Goal: Task Accomplishment & Management: Complete application form

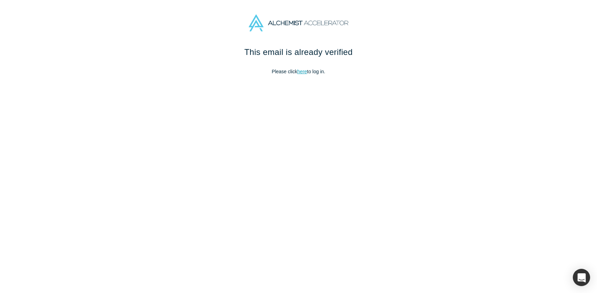
click at [301, 74] on link "here" at bounding box center [302, 72] width 10 height 6
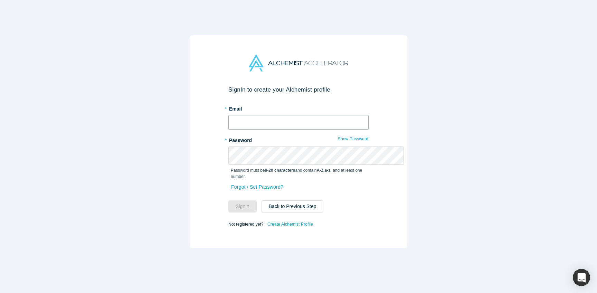
click at [270, 115] on input "text" at bounding box center [298, 122] width 140 height 15
type input "[PERSON_NAME][EMAIL_ADDRESS][DOMAIN_NAME]"
click at [232, 212] on button "Sign In" at bounding box center [242, 206] width 28 height 12
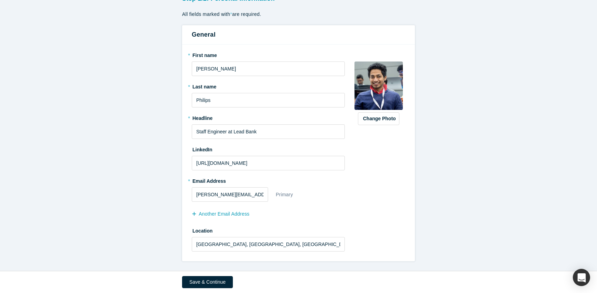
scroll to position [141, 0]
click at [182, 281] on button "Save & Continue" at bounding box center [207, 282] width 51 height 12
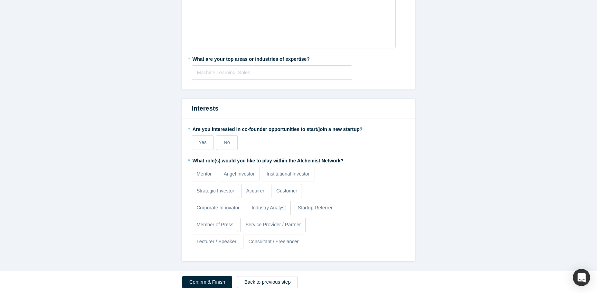
scroll to position [352, 0]
click at [254, 280] on button "Back to previous step" at bounding box center [267, 282] width 61 height 12
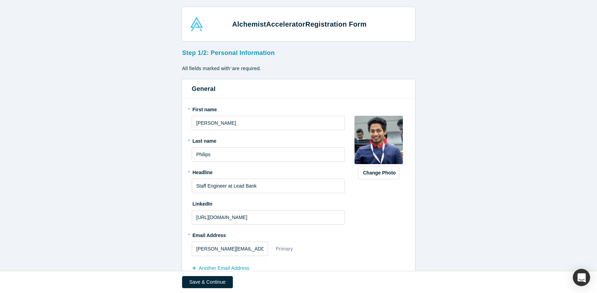
scroll to position [141, 0]
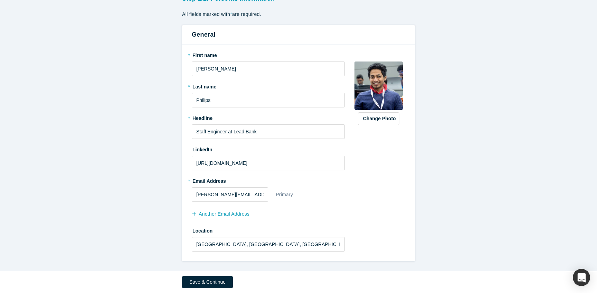
click at [204, 271] on div "Save & Continue" at bounding box center [298, 282] width 233 height 22
click at [202, 276] on button "Save & Continue" at bounding box center [207, 282] width 51 height 12
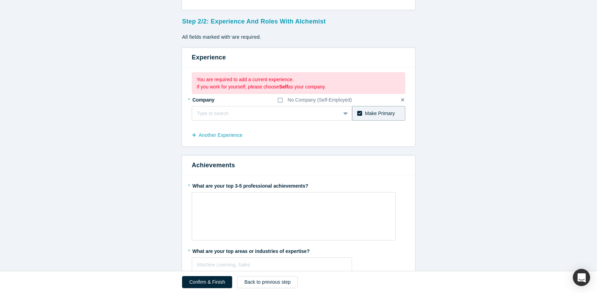
scroll to position [89, 0]
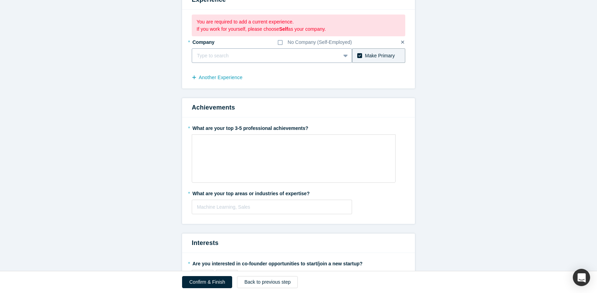
click at [223, 60] on div at bounding box center [266, 55] width 139 height 9
type input "Lead Bank"
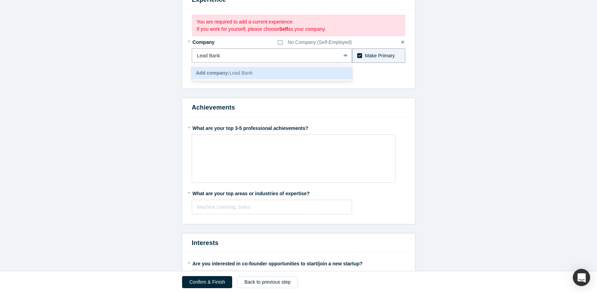
click at [199, 76] on b "Add company:" at bounding box center [213, 73] width 34 height 6
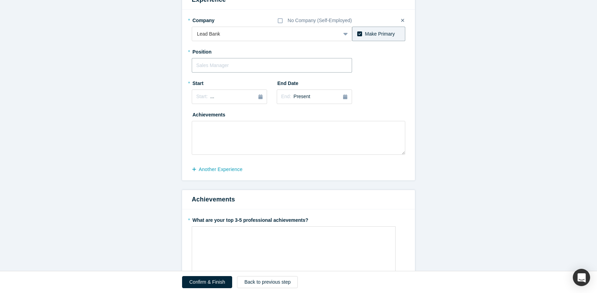
click at [237, 73] on input "text" at bounding box center [272, 65] width 160 height 15
type input "Staff Engineer"
click at [215, 104] on button "Start: ..." at bounding box center [229, 96] width 75 height 15
click at [195, 174] on div "Jul" at bounding box center [206, 170] width 22 height 7
click at [210, 99] on span "June 2025" at bounding box center [217, 97] width 15 height 6
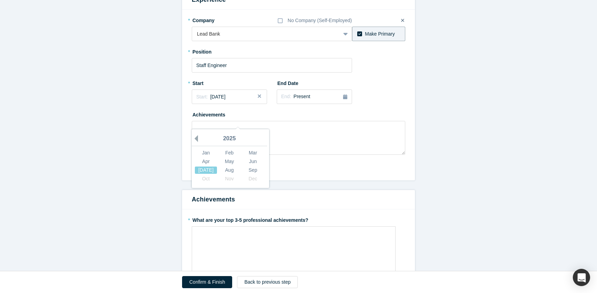
click at [191, 142] on button "Previous Year" at bounding box center [194, 138] width 7 height 7
click at [195, 174] on div "Jul" at bounding box center [206, 170] width 22 height 7
click at [316, 101] on div "End: Present" at bounding box center [314, 97] width 66 height 8
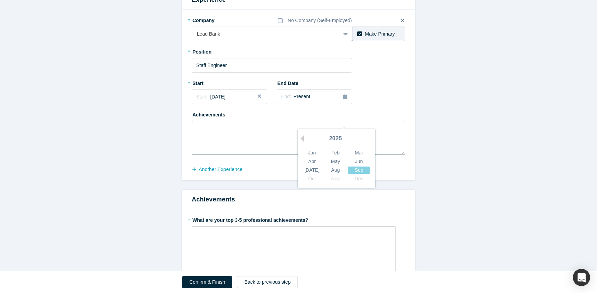
click at [227, 155] on textarea at bounding box center [298, 138] width 213 height 34
paste textarea "Joined Lead Bank as a founding engineer and helped scale the team from 8 to 45 …"
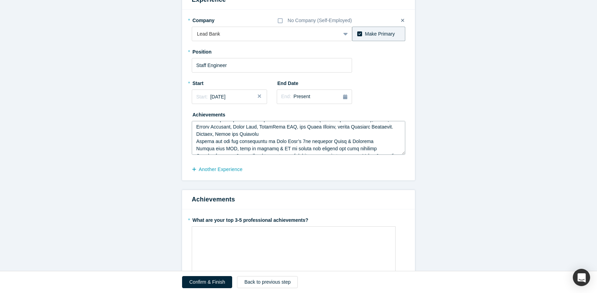
scroll to position [0, 0]
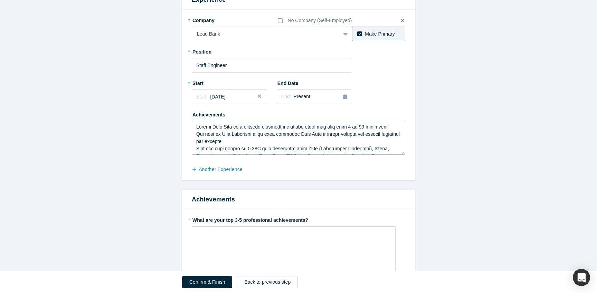
click at [192, 155] on textarea at bounding box center [298, 138] width 213 height 34
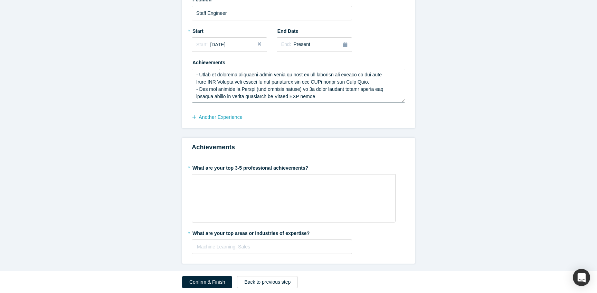
scroll to position [163, 0]
type textarea "- Joined Lead Bank as a founding engineer and helped scale the team from 8 to 4…"
click at [222, 123] on button "another Experience" at bounding box center [221, 117] width 58 height 12
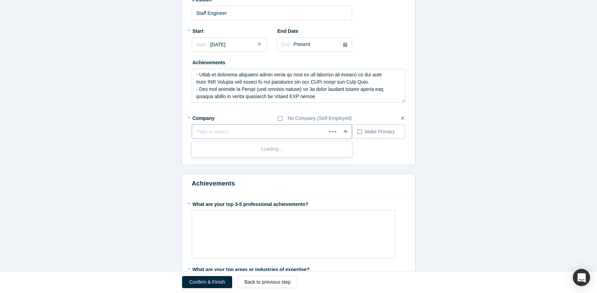
click at [218, 136] on div at bounding box center [259, 131] width 125 height 9
type input "Bolt"
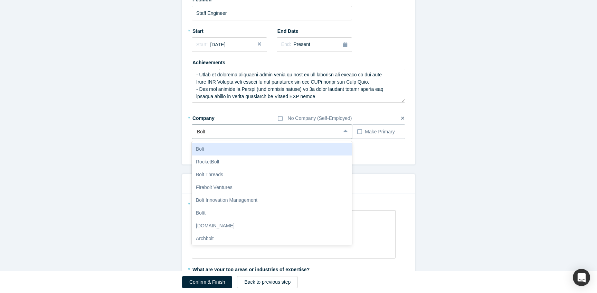
click at [217, 155] on div "Bolt" at bounding box center [272, 149] width 160 height 13
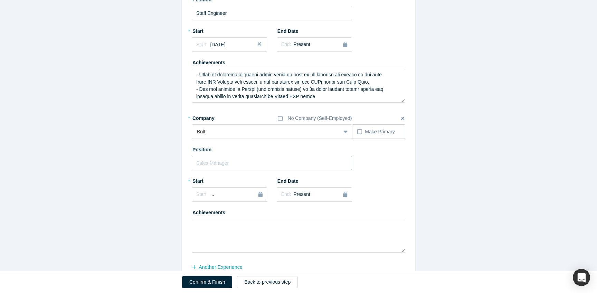
click at [192, 170] on input "text" at bounding box center [272, 163] width 160 height 15
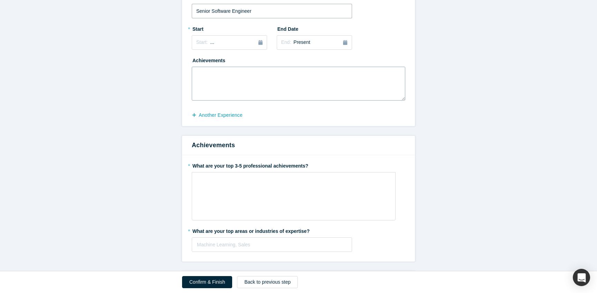
scroll to position [297, 0]
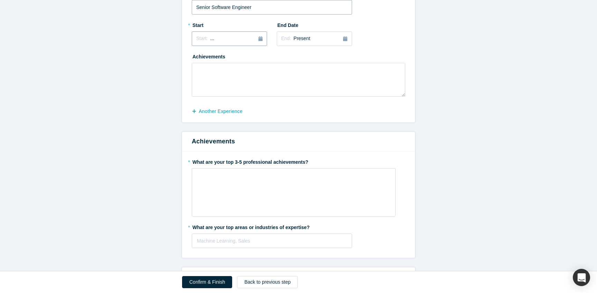
type input "Senior Software Engineer"
click at [217, 42] on div "Start: ..." at bounding box center [229, 39] width 66 height 8
click at [191, 84] on button "Previous Year" at bounding box center [194, 80] width 7 height 7
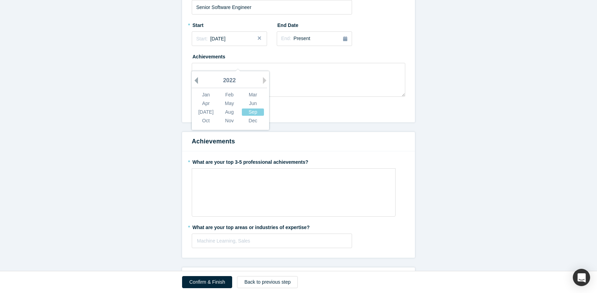
click at [191, 84] on button "Previous Year" at bounding box center [194, 80] width 7 height 7
click at [242, 107] on div "Jun" at bounding box center [253, 103] width 22 height 7
click at [307, 41] on span "Present" at bounding box center [302, 39] width 17 height 6
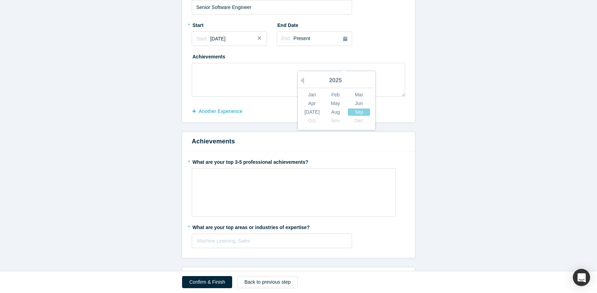
click at [298, 88] on div "2025" at bounding box center [335, 81] width 75 height 15
click at [297, 84] on button "Previous Year" at bounding box center [300, 80] width 7 height 7
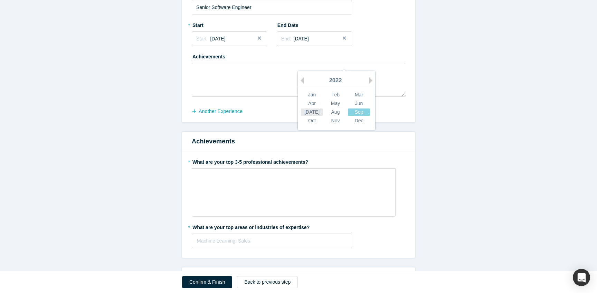
click at [301, 116] on div "Jul" at bounding box center [312, 111] width 22 height 7
click at [239, 97] on textarea at bounding box center [298, 80] width 213 height 34
paste textarea "Helped grow the team from 20 engineers to more than 220 engineers SSO Commerce:…"
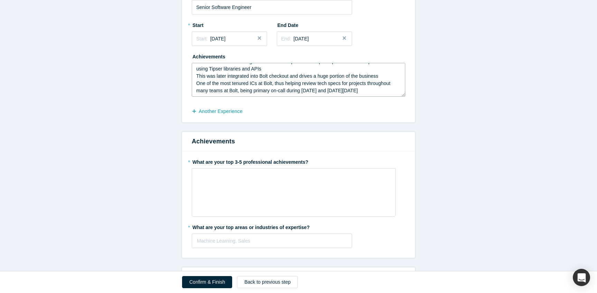
scroll to position [0, 0]
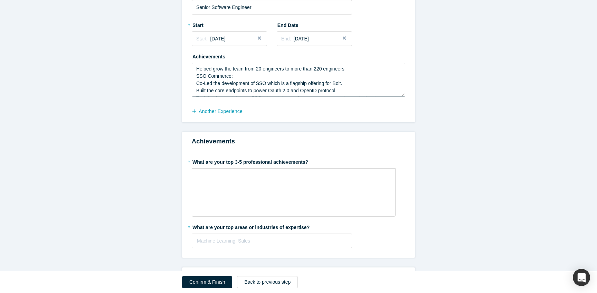
click at [192, 97] on textarea "Helped grow the team from 20 engineers to more than 220 engineers SSO Commerce:…" at bounding box center [298, 80] width 213 height 34
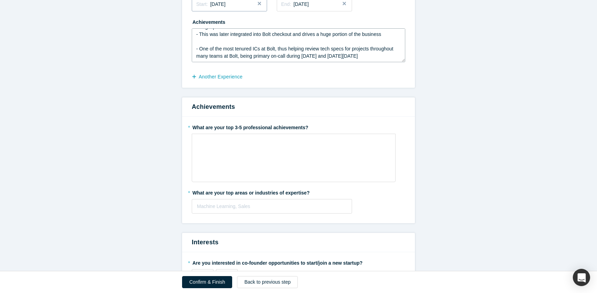
scroll to position [374, 0]
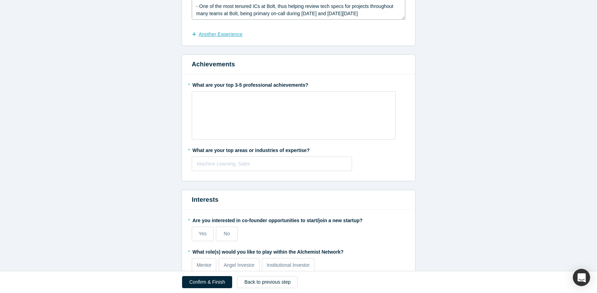
type textarea "- Helped grow the team from 20 engineers to more than 220 engineers SSO Commerc…"
click at [210, 40] on button "another Experience" at bounding box center [221, 34] width 58 height 12
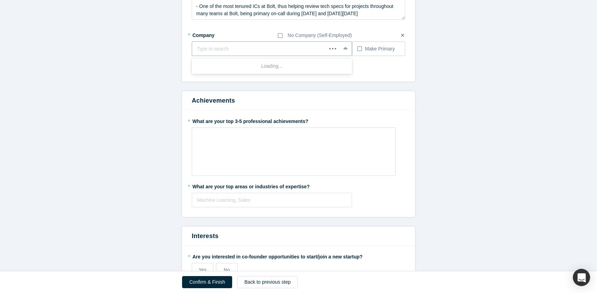
click at [212, 53] on div at bounding box center [259, 49] width 125 height 9
type input "Vmwa"
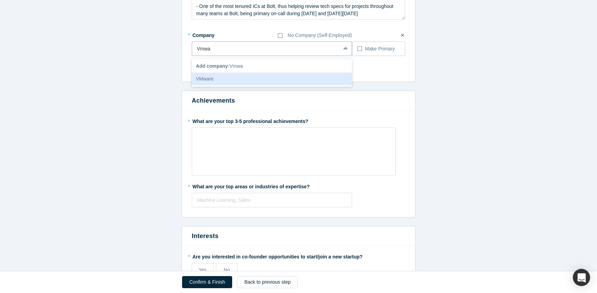
click at [218, 85] on div "VMware" at bounding box center [272, 79] width 160 height 13
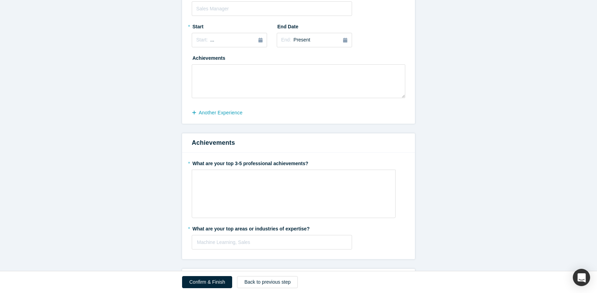
scroll to position [464, 0]
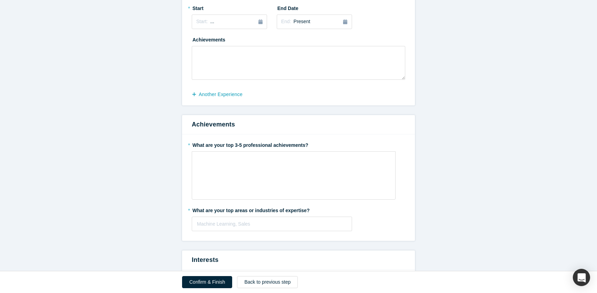
type input "Software Engineer"
click at [224, 26] on div "Start: ..." at bounding box center [229, 22] width 66 height 8
click at [192, 71] on div "2025" at bounding box center [229, 64] width 75 height 15
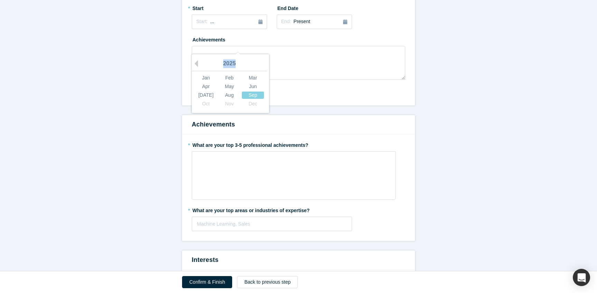
click at [192, 71] on div "2025" at bounding box center [229, 64] width 75 height 15
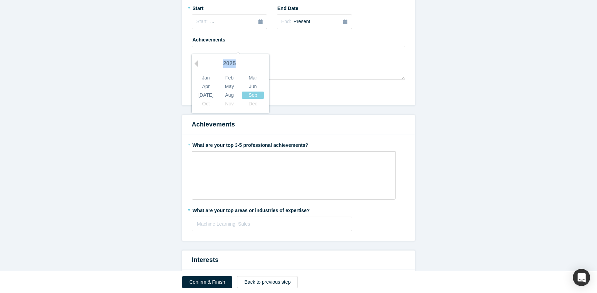
click at [192, 71] on div "2025" at bounding box center [229, 64] width 75 height 15
click at [191, 67] on button "Previous Year" at bounding box center [194, 63] width 7 height 7
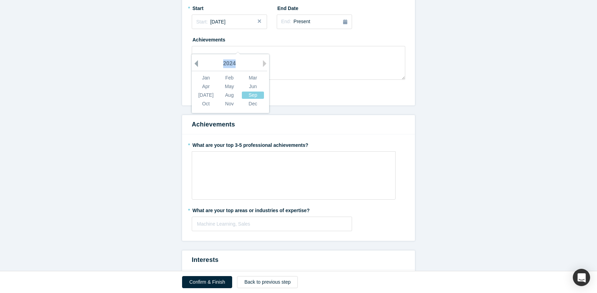
click at [191, 67] on button "Previous Year" at bounding box center [194, 63] width 7 height 7
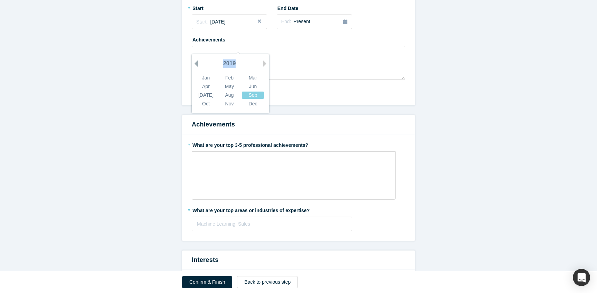
click at [191, 67] on button "Previous Year" at bounding box center [194, 63] width 7 height 7
click at [242, 82] on div "Mar" at bounding box center [253, 77] width 22 height 7
click at [295, 24] on span "Present" at bounding box center [302, 22] width 17 height 6
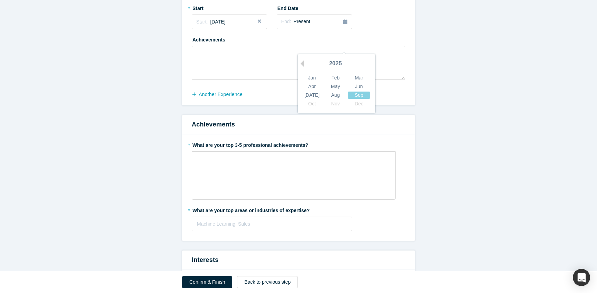
click at [298, 71] on div "2025" at bounding box center [335, 64] width 75 height 15
click at [297, 67] on button "Previous Year" at bounding box center [300, 63] width 7 height 7
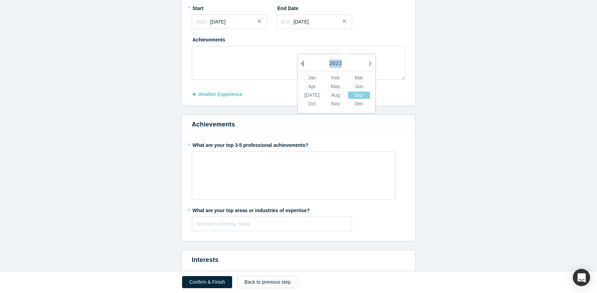
click at [297, 67] on button "Previous Year" at bounding box center [300, 63] width 7 height 7
click at [349, 90] on div "Jun" at bounding box center [359, 86] width 22 height 7
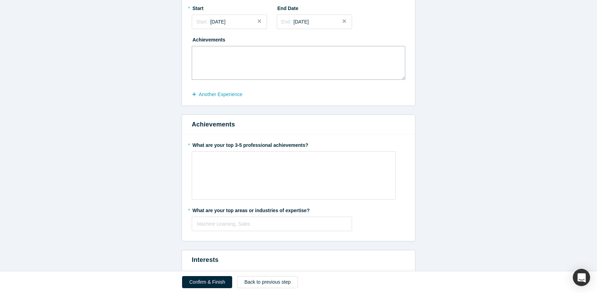
click at [273, 80] on textarea at bounding box center [298, 63] width 213 height 34
paste textarea "d a team of 3 on a feature to Combine Versions into AppStacks as part of Simpli…"
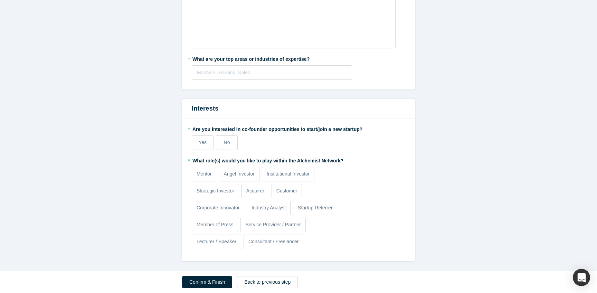
scroll to position [679, 0]
type textarea "- Led a team of 3 on a feature to Combine Versions into AppStacks as part of Si…"
click at [293, 14] on div "rdw-editor" at bounding box center [294, 7] width 194 height 11
click at [197, 170] on p "Mentor" at bounding box center [204, 173] width 15 height 7
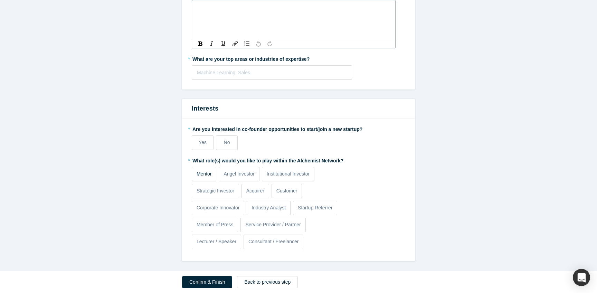
click at [0, 0] on input "Mentor" at bounding box center [0, 0] width 0 height 0
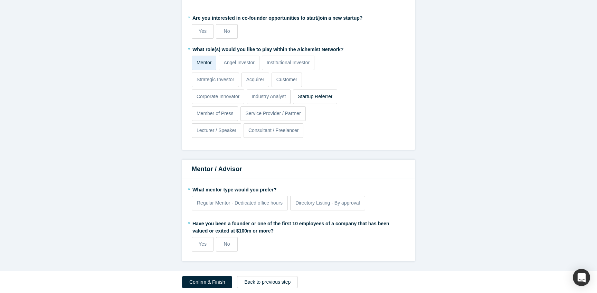
click at [309, 100] on p "Startup Referrer" at bounding box center [315, 96] width 35 height 7
click at [0, 0] on input "Startup Referrer" at bounding box center [0, 0] width 0 height 0
click at [216, 39] on label "No" at bounding box center [227, 31] width 22 height 15
click at [0, 0] on input "No" at bounding box center [0, 0] width 0 height 0
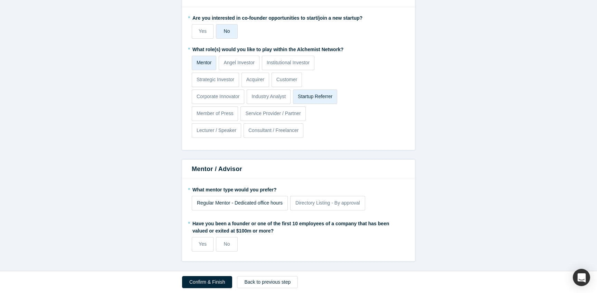
click at [245, 199] on div "Regular Mentor - Dedicated office hours" at bounding box center [240, 202] width 86 height 7
click at [0, 0] on input "Regular Mentor - Dedicated office hours" at bounding box center [0, 0] width 0 height 0
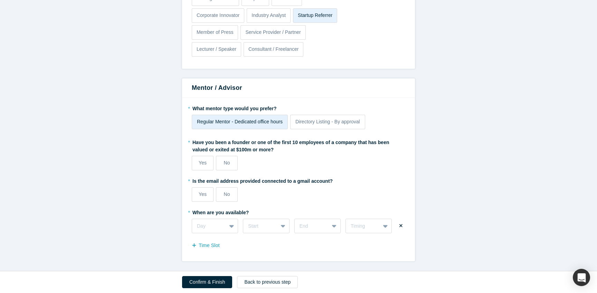
scroll to position [1055, 0]
click at [199, 160] on span "Yes" at bounding box center [203, 163] width 8 height 6
click at [0, 0] on input "Yes" at bounding box center [0, 0] width 0 height 0
click at [199, 197] on span "Yes" at bounding box center [203, 194] width 8 height 6
click at [0, 0] on input "Yes" at bounding box center [0, 0] width 0 height 0
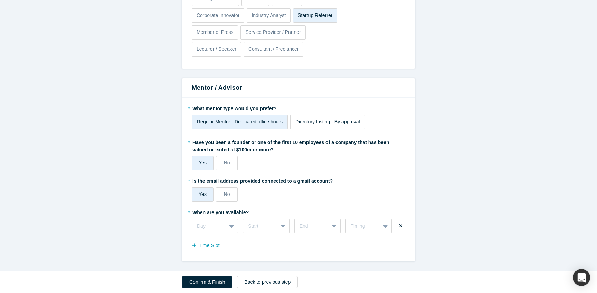
click at [330, 119] on span "Directory Listing - By approval" at bounding box center [327, 122] width 65 height 6
click at [0, 0] on input "Directory Listing - By approval" at bounding box center [0, 0] width 0 height 0
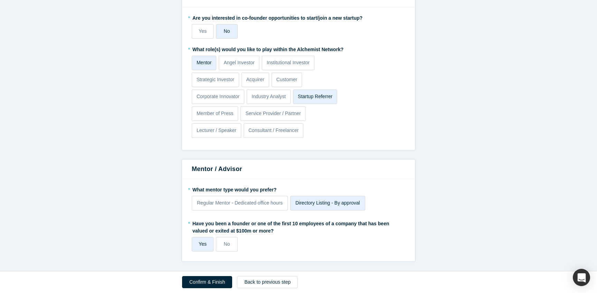
scroll to position [981, 0]
click at [248, 200] on span "Regular Mentor - Dedicated office hours" at bounding box center [240, 203] width 86 height 6
click at [0, 0] on input "Regular Mentor - Dedicated office hours" at bounding box center [0, 0] width 0 height 0
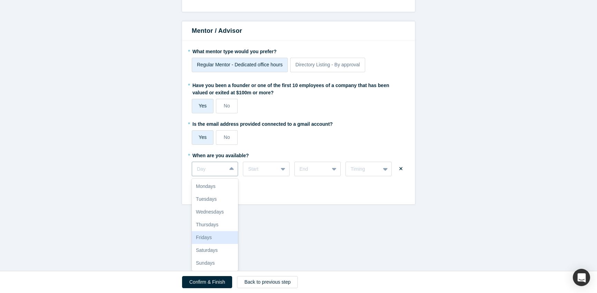
scroll to position [1142, 0]
click at [210, 176] on div "Fridays, 5 of 7. 7 results available. Use Up and Down to choose options, press …" at bounding box center [215, 169] width 46 height 15
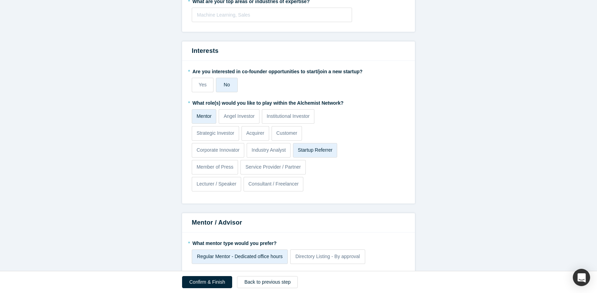
scroll to position [686, 0]
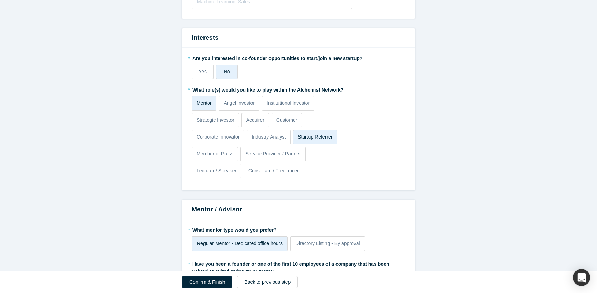
click at [264, 7] on div at bounding box center [272, 2] width 150 height 9
type input "Finte"
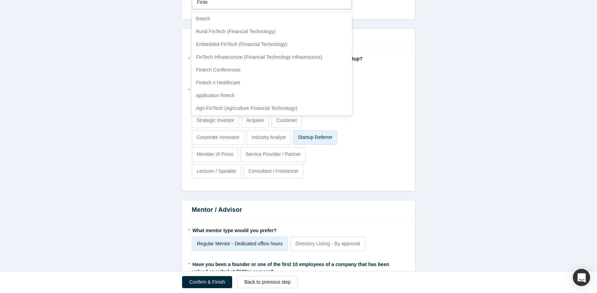
scroll to position [40, 0]
click at [228, 50] on div "Embedded FinTech (Financial Technology)" at bounding box center [272, 43] width 160 height 13
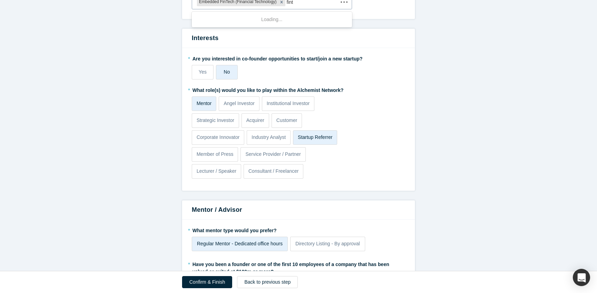
type input "finte"
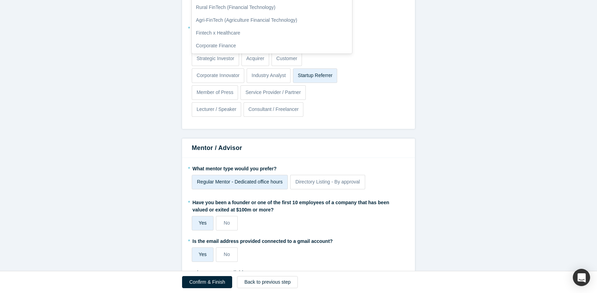
scroll to position [166, 0]
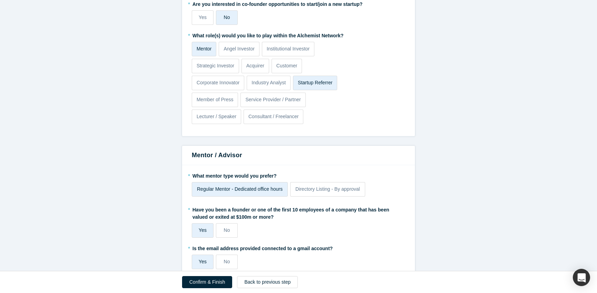
type input "fintech"
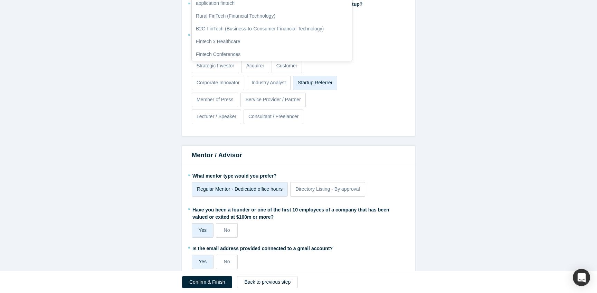
scroll to position [30, 0]
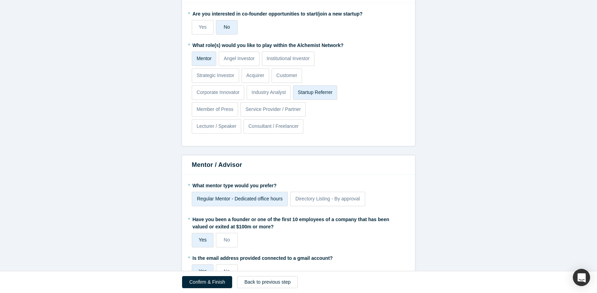
type input "aws"
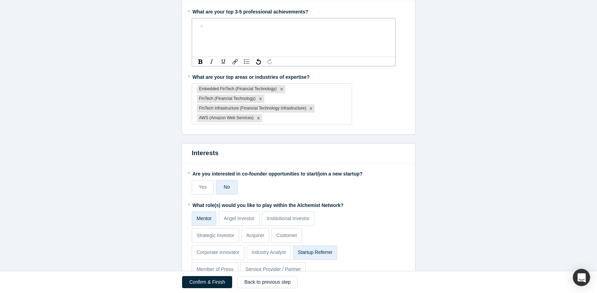
scroll to position [594, 0]
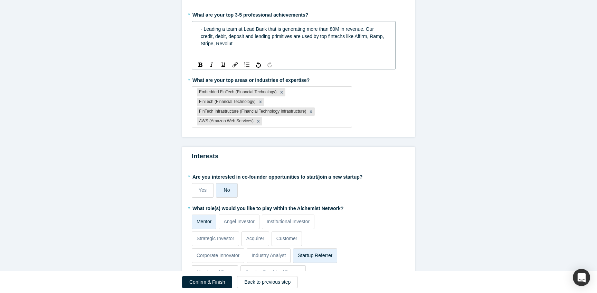
click at [273, 47] on div "- Leading a team at Lead Bank that is generating more than 80M in revenue. Our …" at bounding box center [294, 37] width 186 height 22
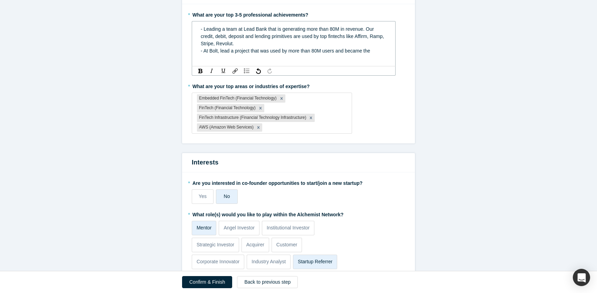
click at [387, 62] on div "rdw-editor" at bounding box center [294, 58] width 186 height 7
click at [387, 55] on div "- At Bolt, lead a project that was used by more than 80M users and became the" at bounding box center [294, 50] width 186 height 7
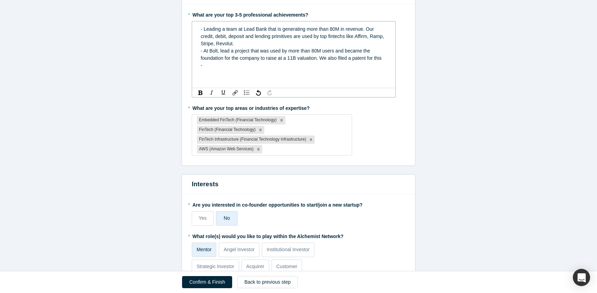
scroll to position [624, 0]
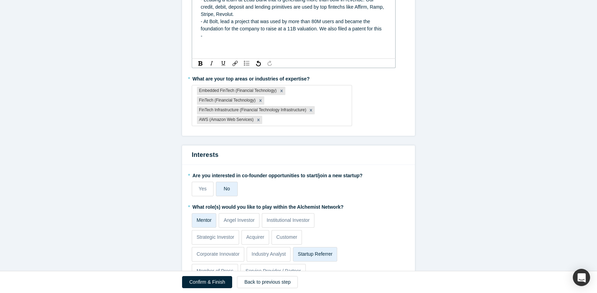
click at [249, 47] on div "rdw-editor" at bounding box center [294, 43] width 186 height 7
click at [245, 40] on div "-" at bounding box center [294, 35] width 186 height 7
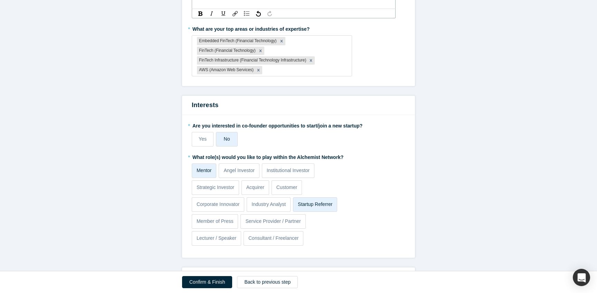
scroll to position [688, 0]
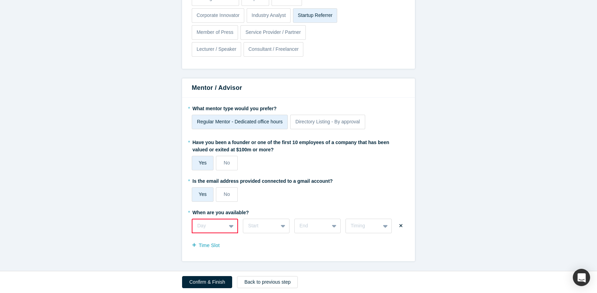
scroll to position [1174, 0]
click at [192, 219] on div "Day" at bounding box center [215, 226] width 46 height 15
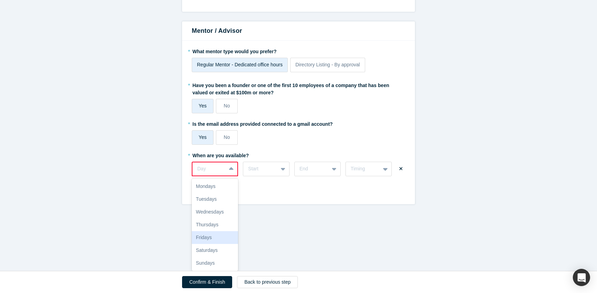
scroll to position [1, 0]
click at [197, 244] on div "Saturdays" at bounding box center [215, 250] width 46 height 13
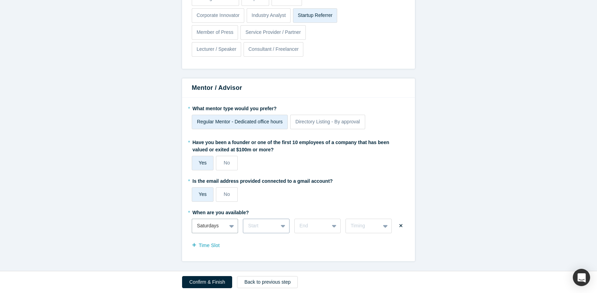
click at [243, 219] on div "Start" at bounding box center [266, 226] width 46 height 15
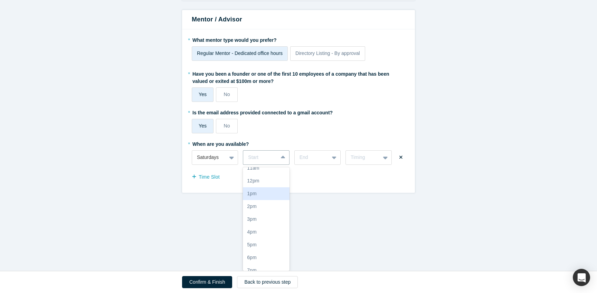
scroll to position [75, 0]
click at [321, 153] on div at bounding box center [312, 157] width 25 height 9
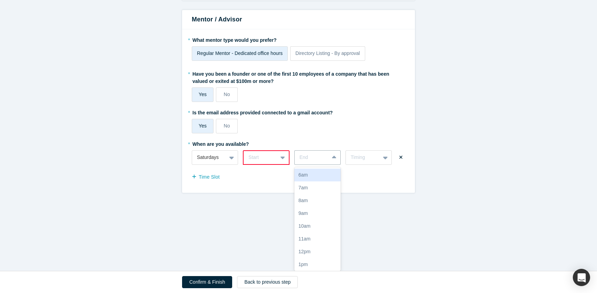
scroll to position [1164, 0]
click at [396, 141] on fieldset "* What mentor type would you prefer? Regular Mentor - Dedicated office hours Di…" at bounding box center [298, 111] width 213 height 154
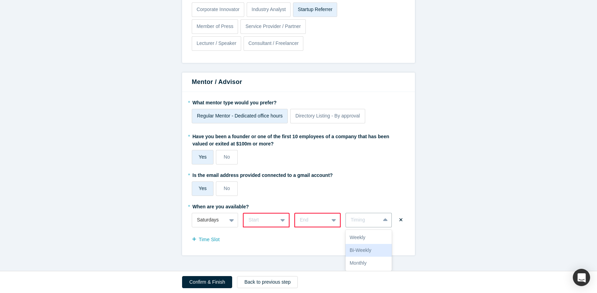
click at [370, 244] on div "Bi-Weekly" at bounding box center [368, 250] width 46 height 13
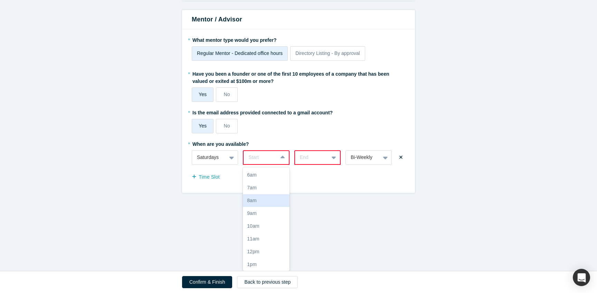
scroll to position [1221, 0]
click at [250, 165] on div "8am, 3 of 17. 17 results available. Use Up and Down to choose options, press En…" at bounding box center [266, 157] width 46 height 15
click at [197, 155] on div at bounding box center [209, 157] width 25 height 9
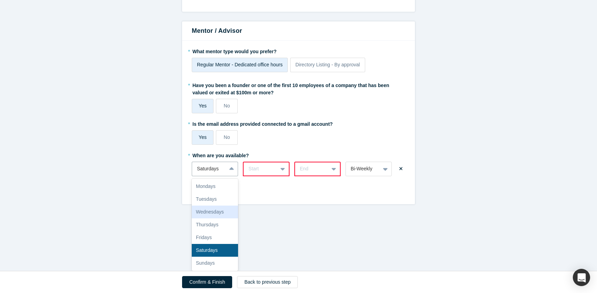
click at [248, 164] on div at bounding box center [260, 168] width 24 height 9
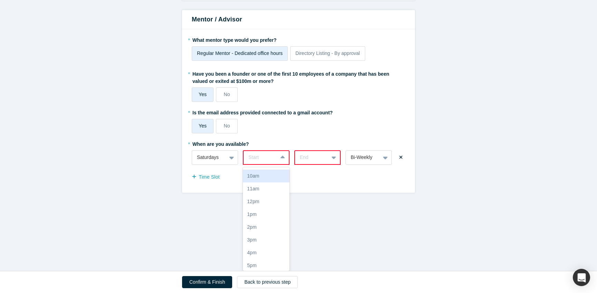
scroll to position [51, 0]
click at [247, 181] on div "10am" at bounding box center [266, 175] width 46 height 13
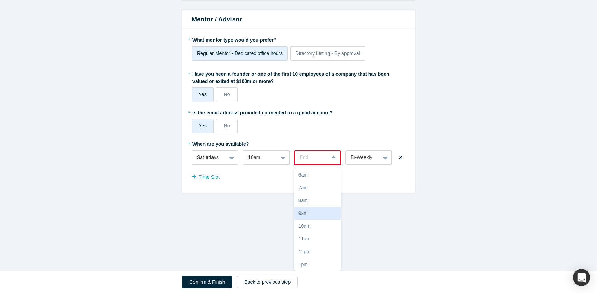
click at [312, 165] on div "9am, 4 of 17. 17 results available. Use Up and Down to choose options, press En…" at bounding box center [317, 157] width 46 height 15
click at [312, 214] on div "6pm" at bounding box center [317, 212] width 46 height 13
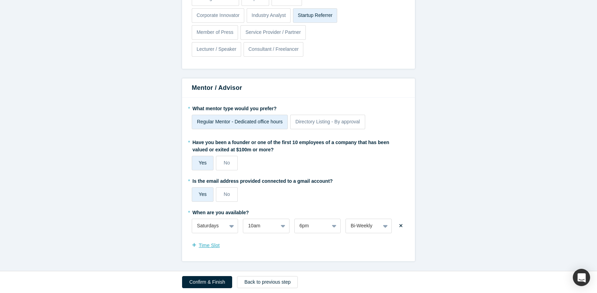
click at [192, 239] on button "Time Slot" at bounding box center [209, 245] width 35 height 12
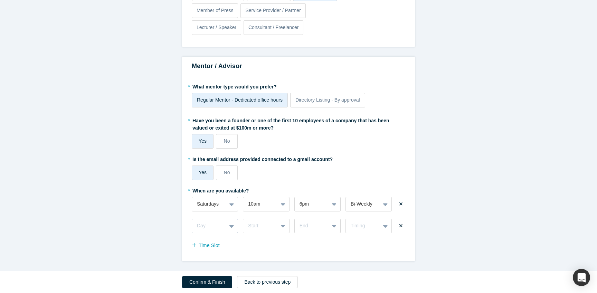
scroll to position [1249, 0]
click at [192, 228] on div "Day" at bounding box center [215, 226] width 46 height 15
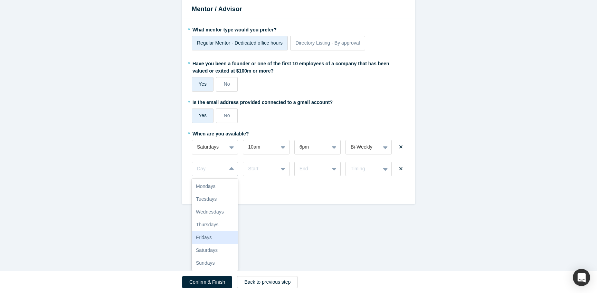
click at [192, 231] on div "Fridays" at bounding box center [215, 237] width 46 height 13
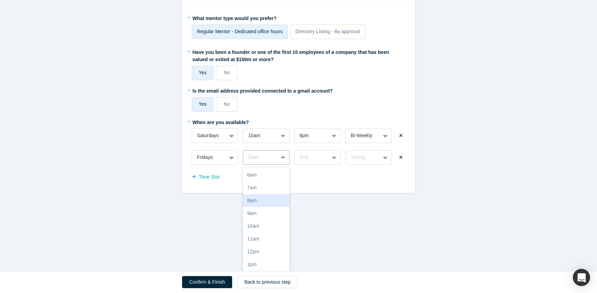
click at [244, 165] on div "8am, 3 of 17. 17 results available. Use Up and Down to choose options, press En…" at bounding box center [266, 157] width 46 height 15
click at [255, 210] on div "3pm" at bounding box center [266, 204] width 46 height 13
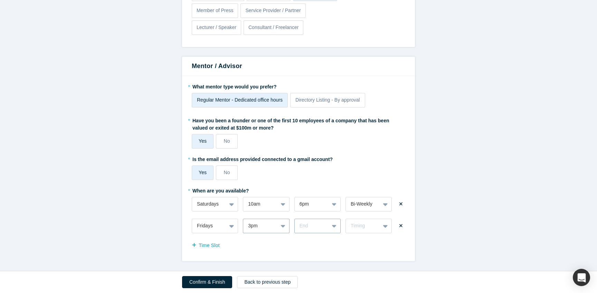
click at [320, 219] on div "End" at bounding box center [317, 226] width 46 height 15
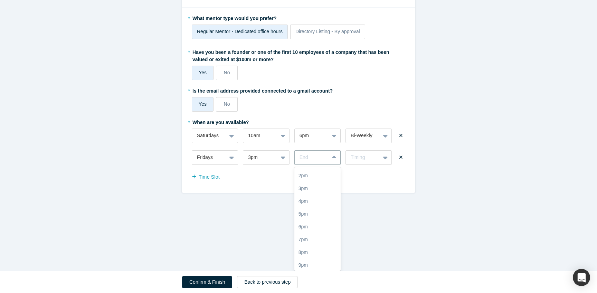
scroll to position [107, 0]
click at [316, 228] on div "6pm" at bounding box center [317, 221] width 46 height 13
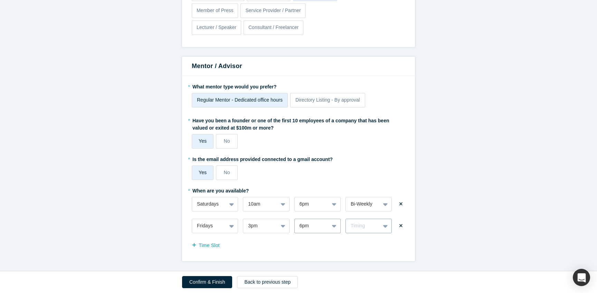
scroll to position [1192, 0]
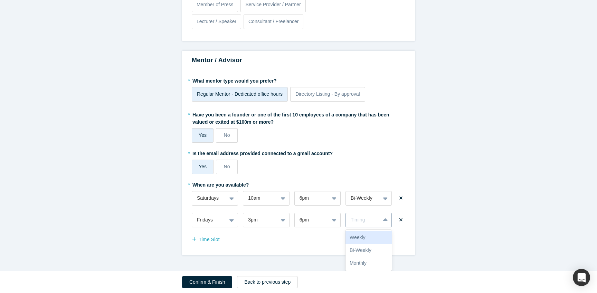
click at [387, 213] on div "Timing" at bounding box center [368, 220] width 46 height 15
click at [380, 244] on div "Bi-Weekly" at bounding box center [368, 250] width 46 height 13
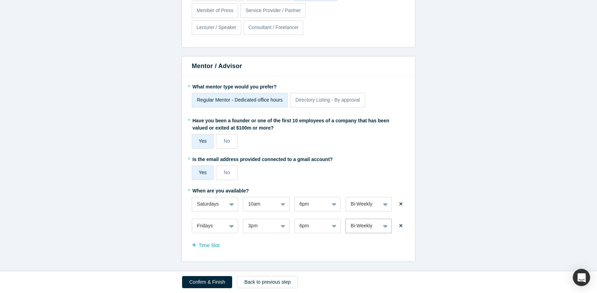
scroll to position [1189, 0]
click at [182, 278] on button "Confirm & Finish" at bounding box center [207, 282] width 50 height 12
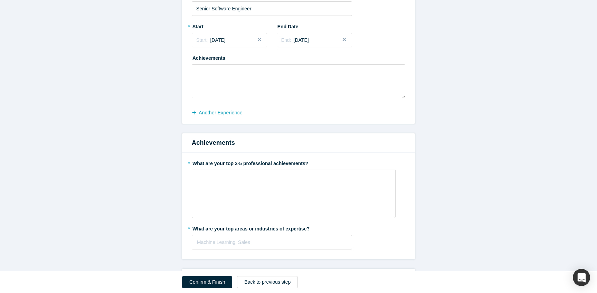
scroll to position [236, 0]
